Goal: Task Accomplishment & Management: Manage account settings

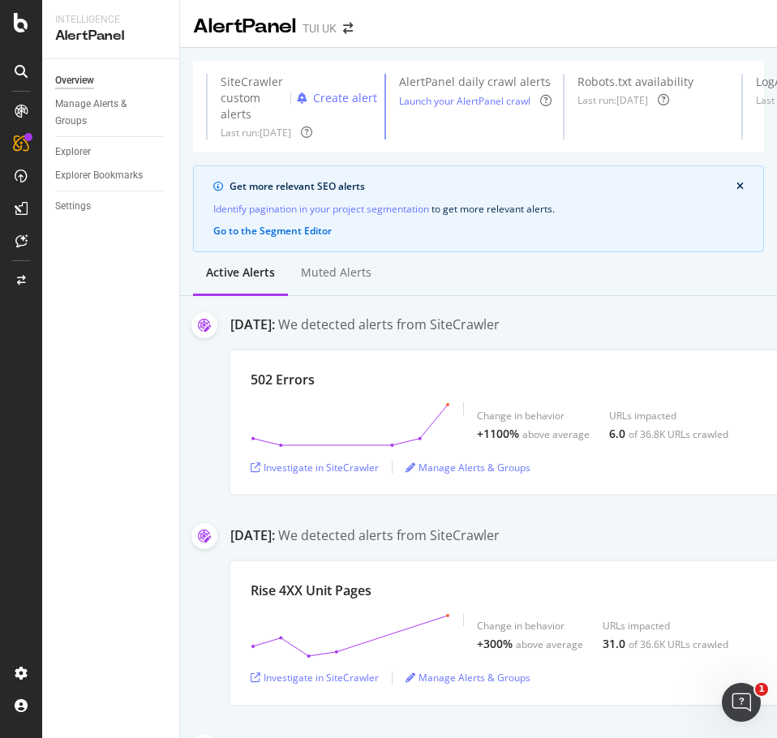
scroll to position [0, 1]
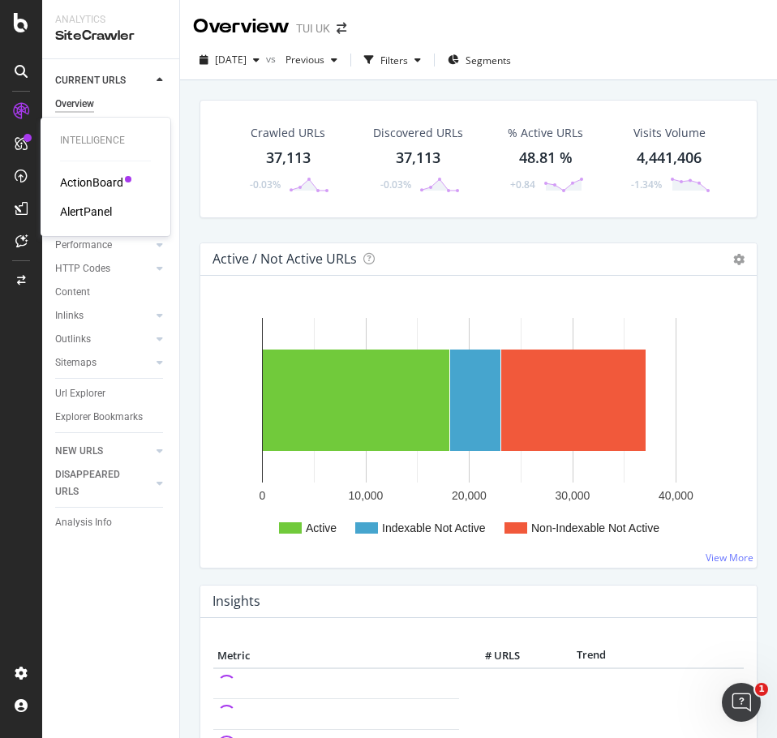
click at [93, 212] on div "AlertPanel" at bounding box center [86, 212] width 52 height 16
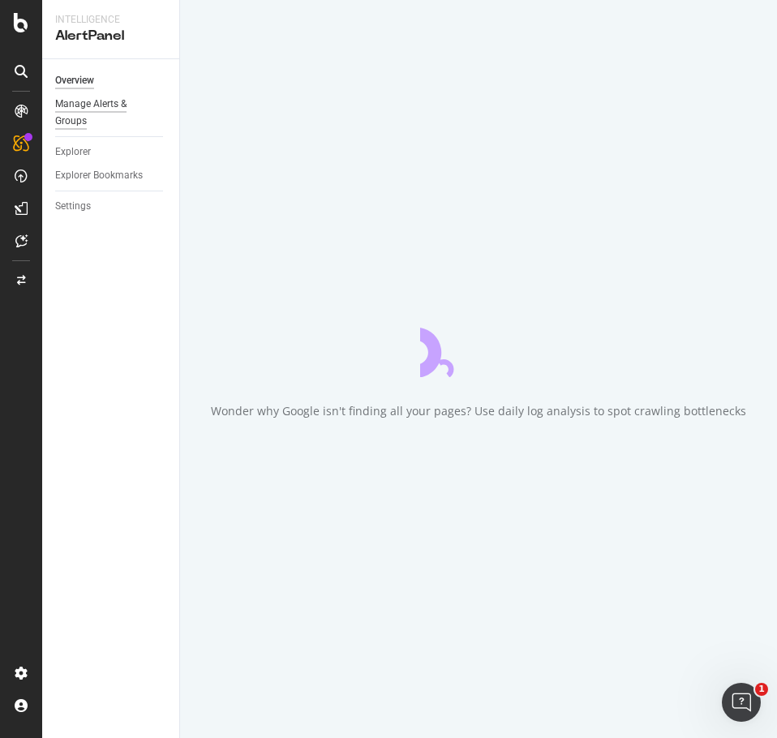
click at [88, 106] on div "Manage Alerts & Groups" at bounding box center [103, 113] width 97 height 34
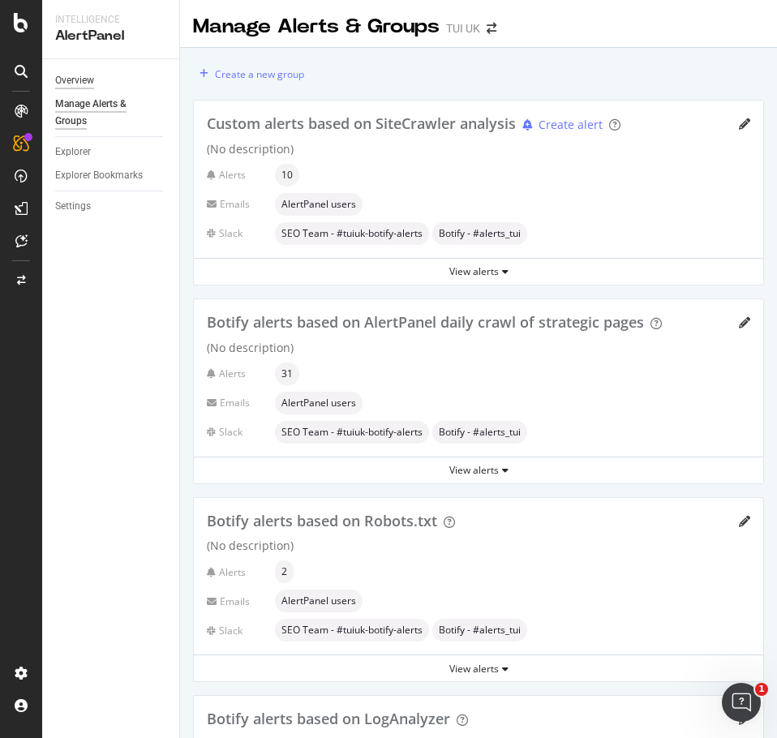
click at [81, 78] on div "Overview" at bounding box center [74, 80] width 39 height 17
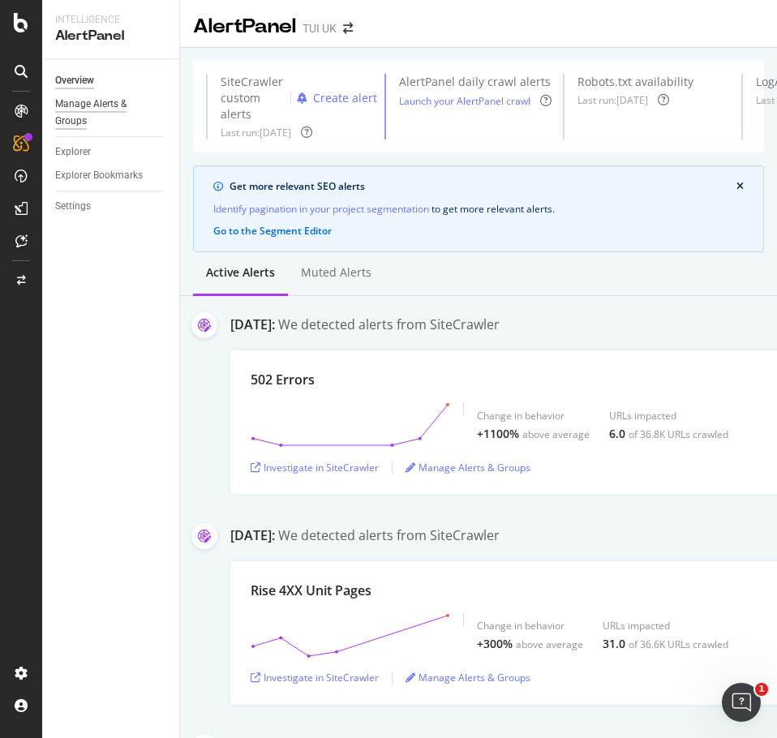
click at [96, 106] on div "Manage Alerts & Groups" at bounding box center [103, 113] width 97 height 34
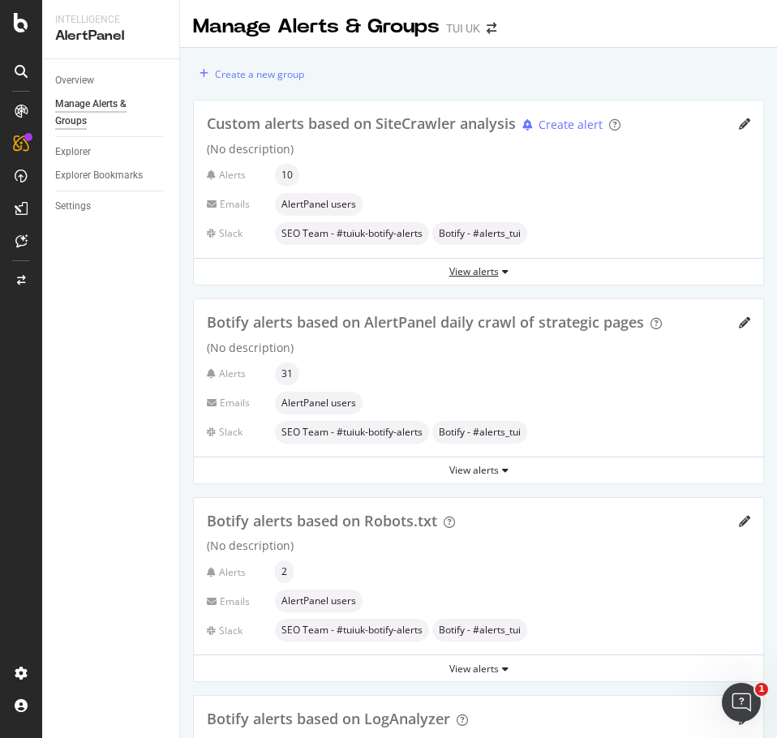
click at [473, 275] on div "View alerts" at bounding box center [478, 271] width 569 height 14
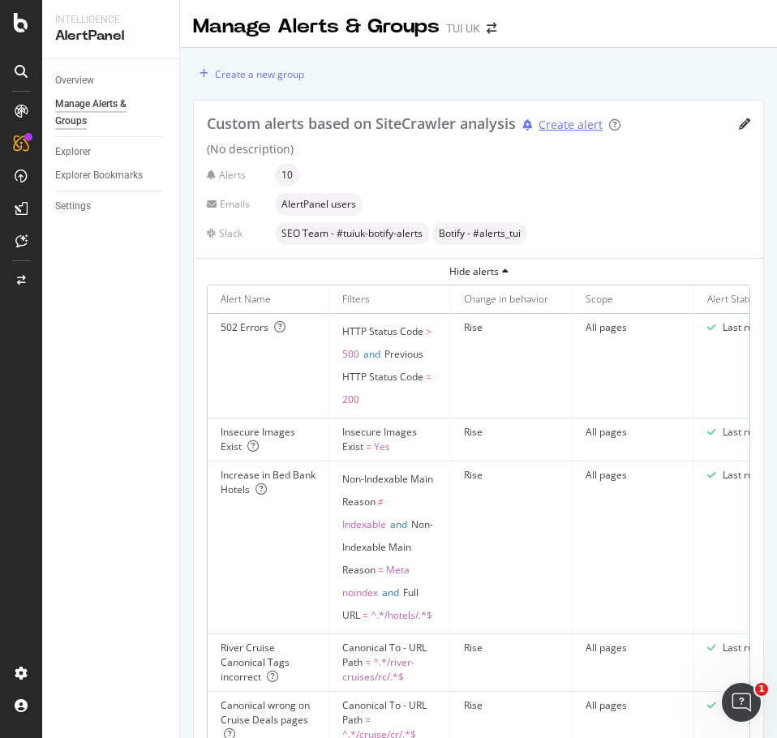
click at [569, 122] on div "Create alert" at bounding box center [570, 125] width 64 height 16
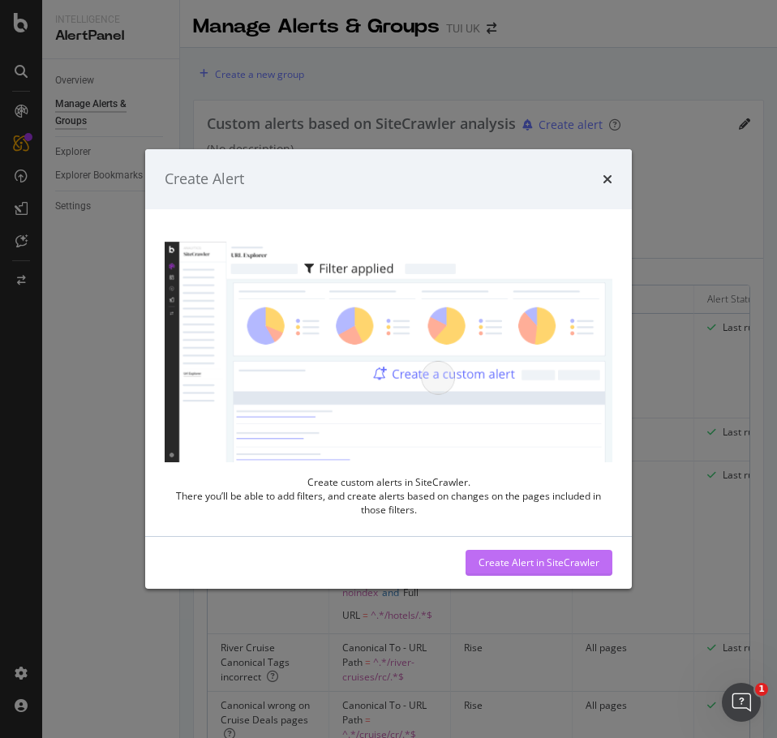
click at [555, 568] on div "Create Alert in SiteCrawler" at bounding box center [538, 562] width 121 height 14
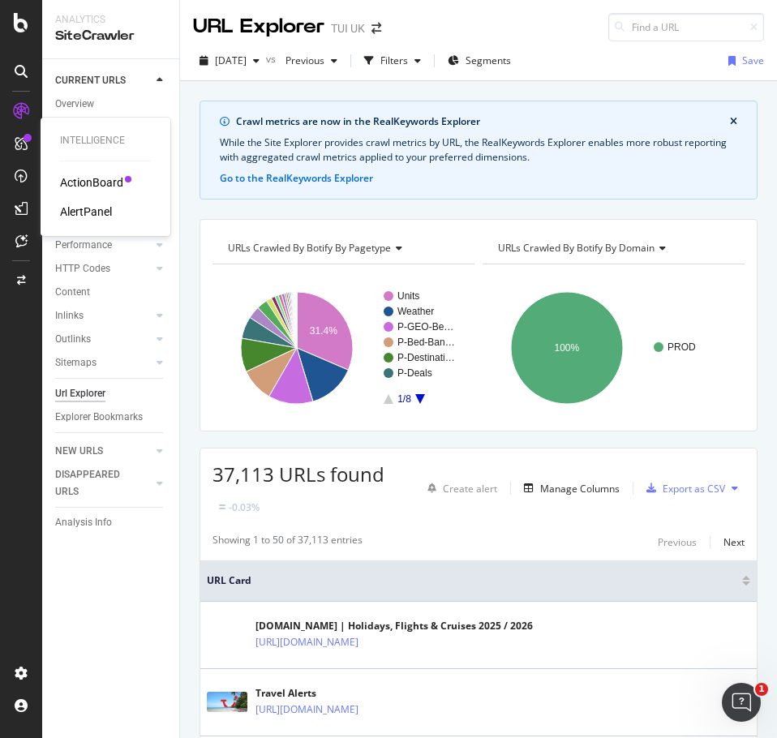
click at [103, 207] on div "AlertPanel" at bounding box center [86, 212] width 52 height 16
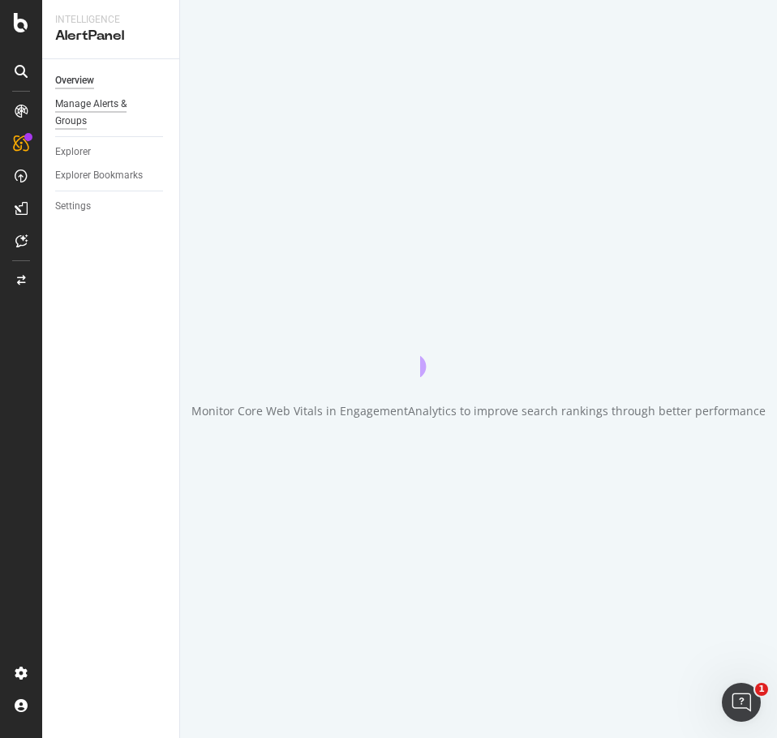
click at [92, 108] on div "Manage Alerts & Groups" at bounding box center [103, 113] width 97 height 34
click at [76, 208] on div "Settings" at bounding box center [73, 206] width 36 height 17
select select "01"
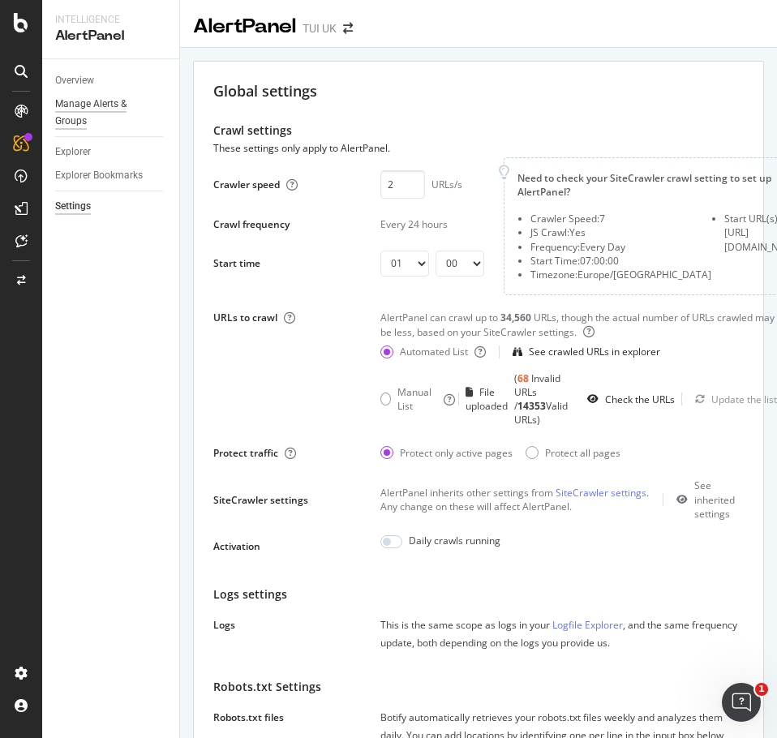
click at [105, 102] on div "Manage Alerts & Groups" at bounding box center [103, 113] width 97 height 34
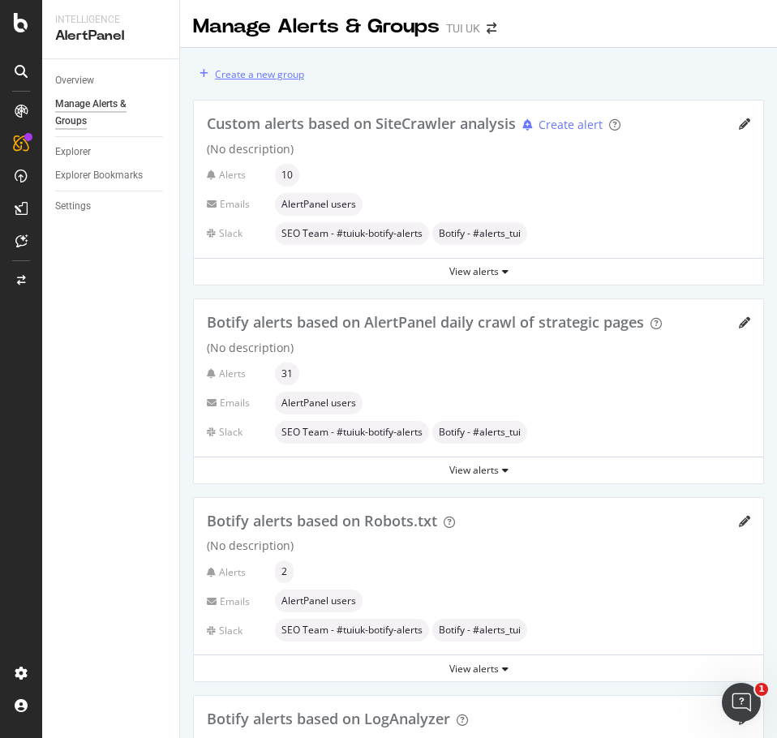
click at [288, 78] on div "Create a new group" at bounding box center [259, 74] width 89 height 14
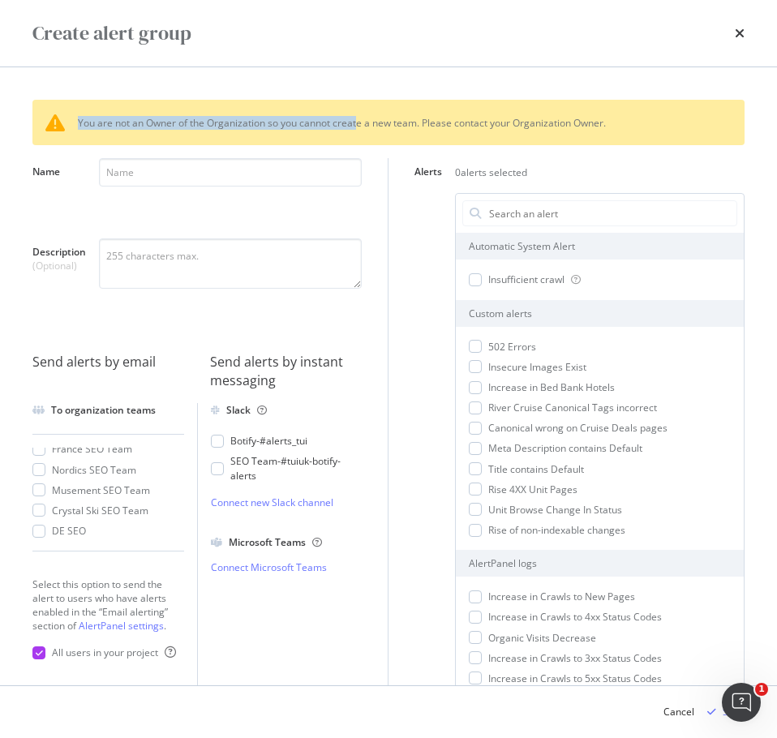
drag, startPoint x: 358, startPoint y: 129, endPoint x: 392, endPoint y: 131, distance: 34.1
click at [392, 131] on div "You are not an Owner of the Organization so you cannot create a new team. Pleas…" at bounding box center [388, 122] width 712 height 45
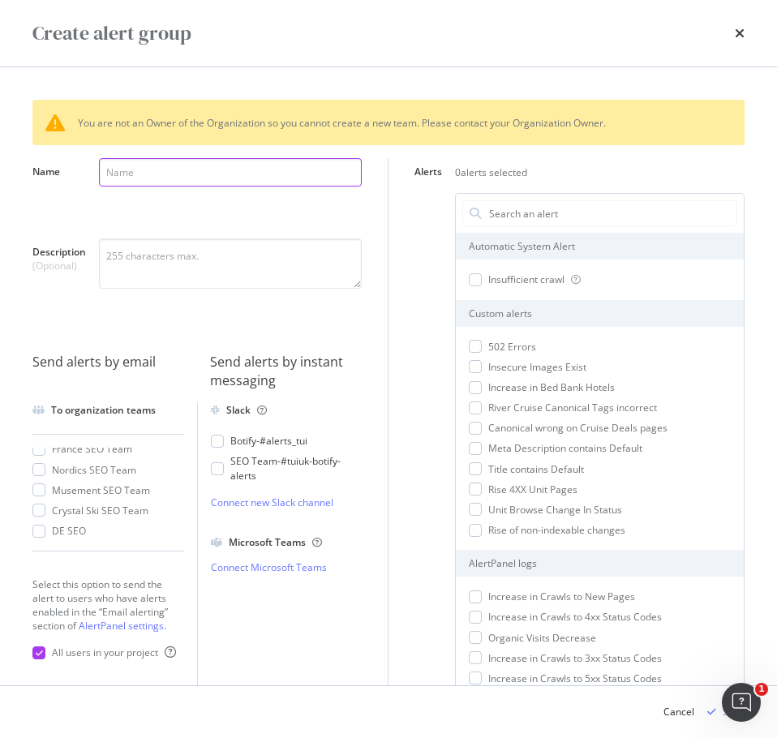
click at [295, 181] on input "Name" at bounding box center [230, 172] width 263 height 28
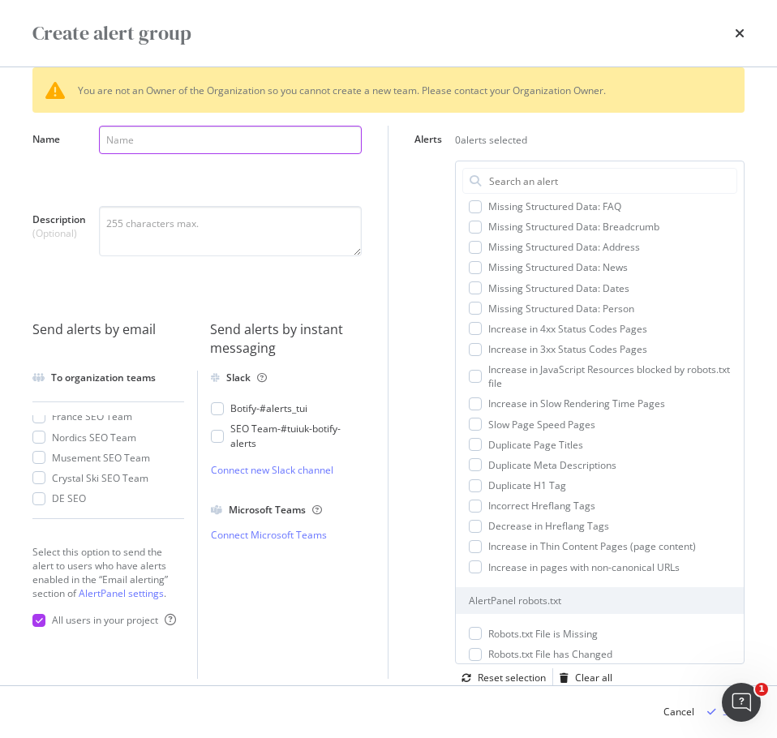
scroll to position [795, 0]
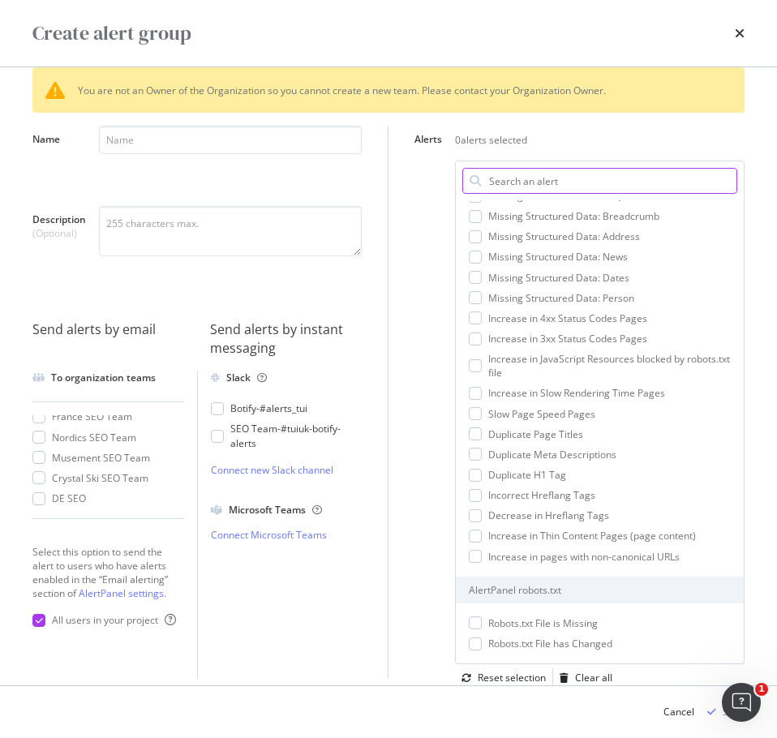
click at [562, 186] on input "Alerts" at bounding box center [611, 181] width 249 height 24
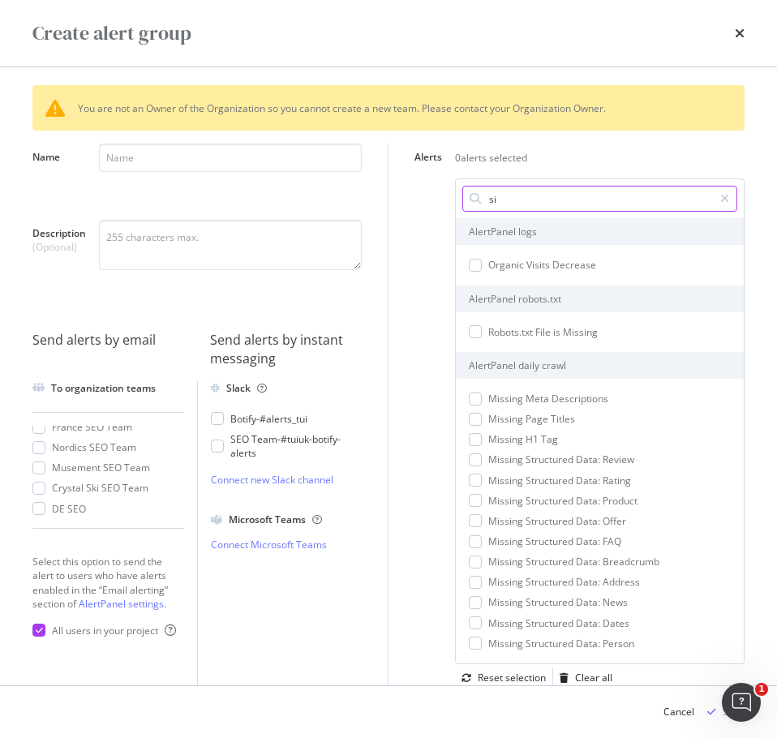
scroll to position [0, 0]
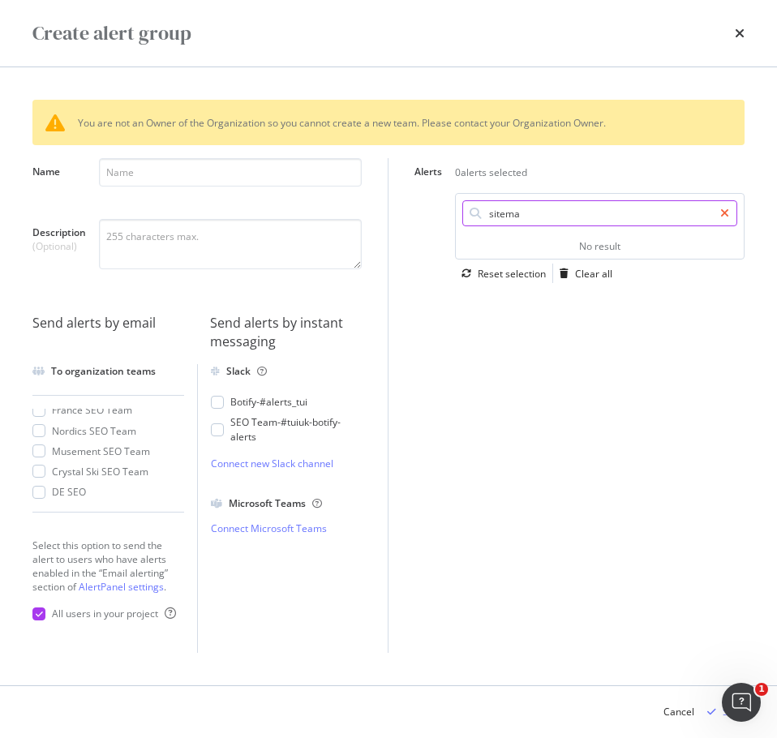
type input "sitema"
click at [721, 216] on icon "modal" at bounding box center [724, 213] width 9 height 11
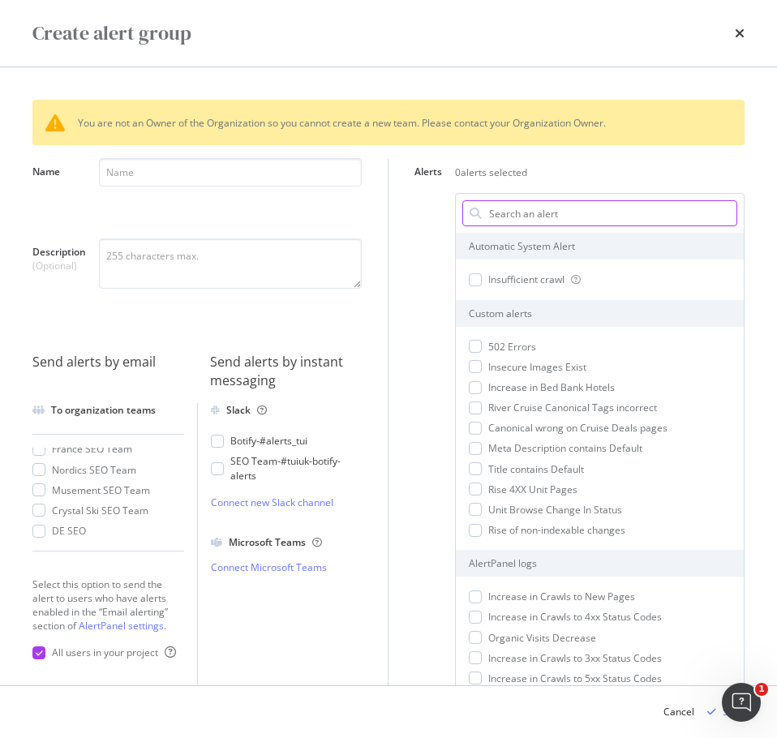
click at [541, 212] on input "Alerts" at bounding box center [611, 213] width 249 height 24
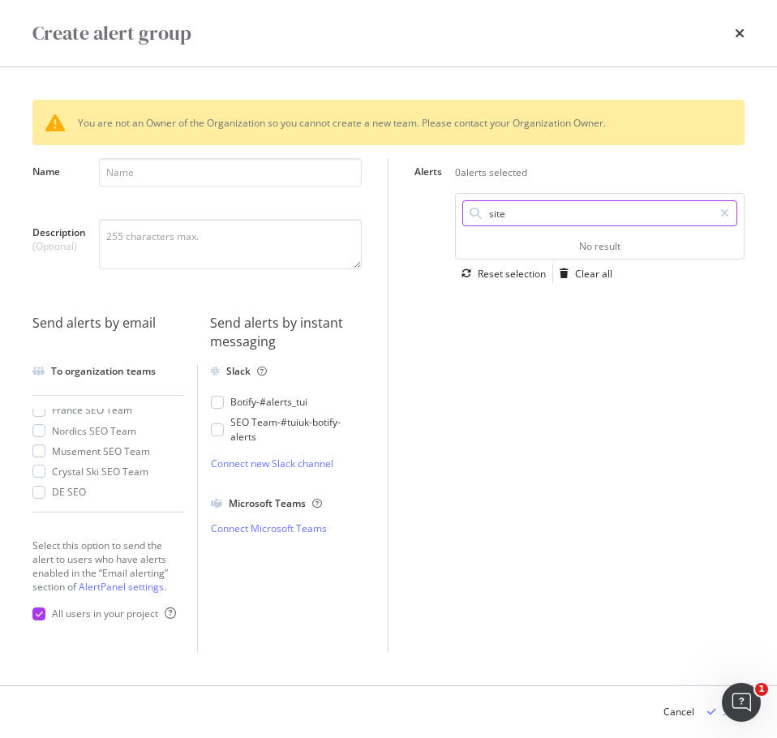
type input "site"
